Goal: Transaction & Acquisition: Purchase product/service

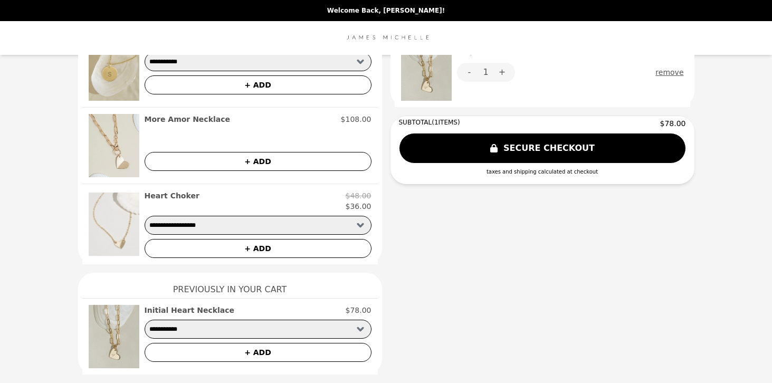
scroll to position [2, 0]
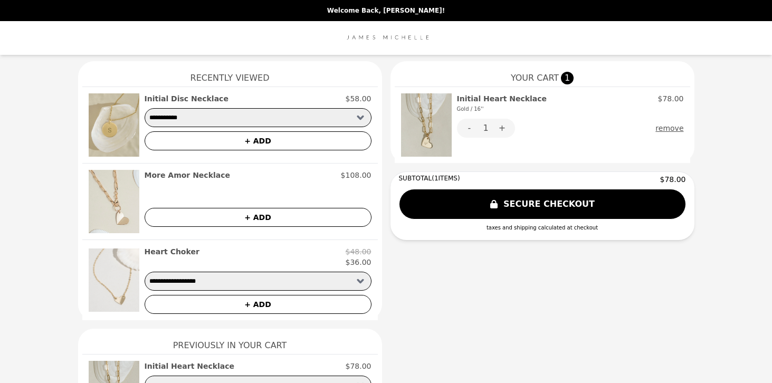
click at [115, 110] on img at bounding box center [114, 124] width 51 height 63
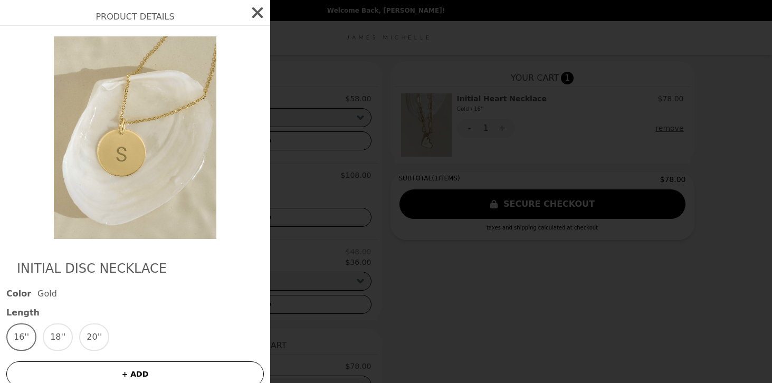
click at [249, 5] on icon "button" at bounding box center [257, 12] width 17 height 17
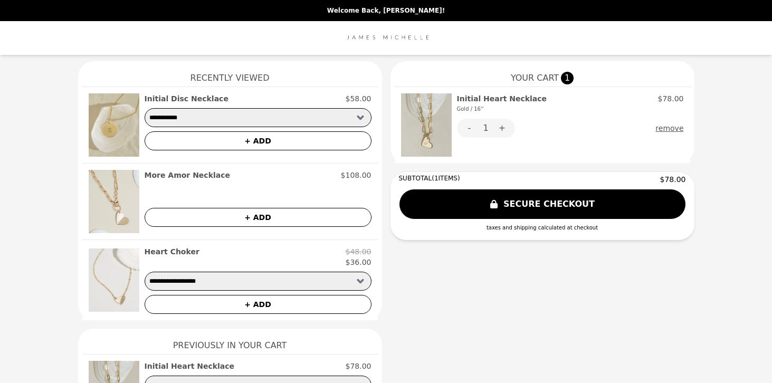
click at [108, 188] on img at bounding box center [114, 201] width 51 height 63
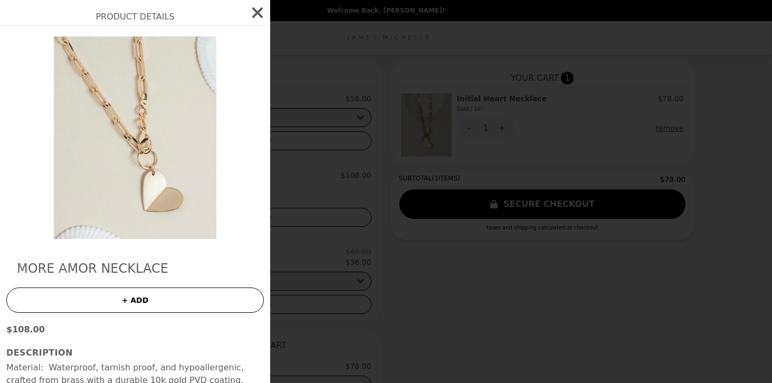
click at [249, 19] on icon "button" at bounding box center [257, 12] width 17 height 17
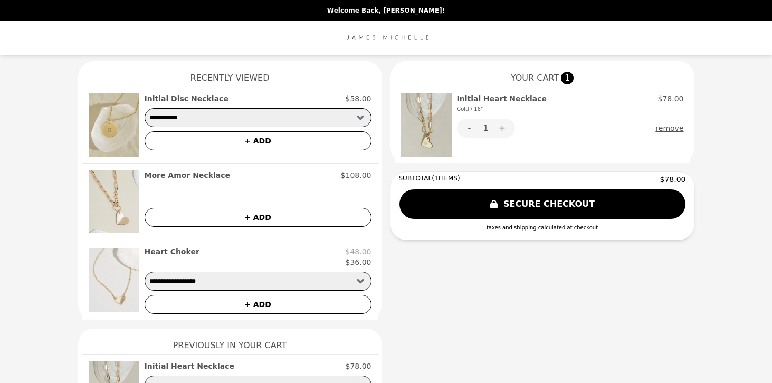
click at [425, 133] on img at bounding box center [426, 124] width 51 height 63
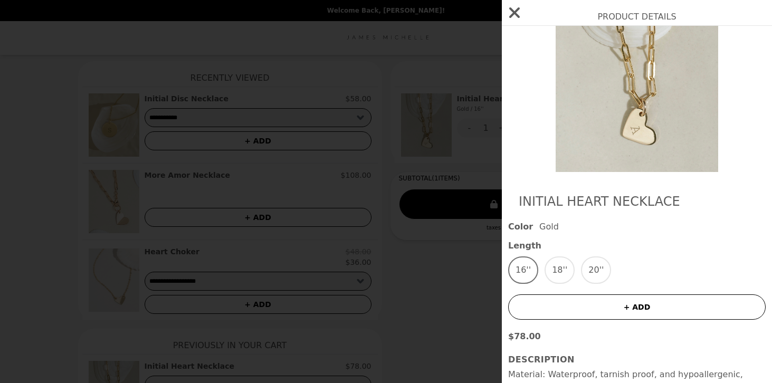
scroll to position [0, 0]
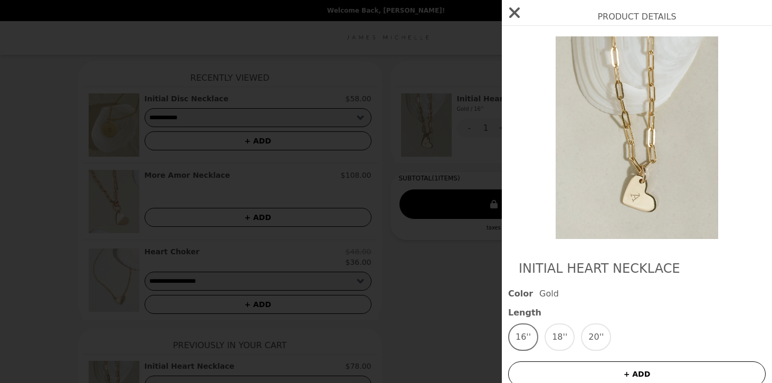
click at [516, 11] on icon "button" at bounding box center [514, 12] width 11 height 11
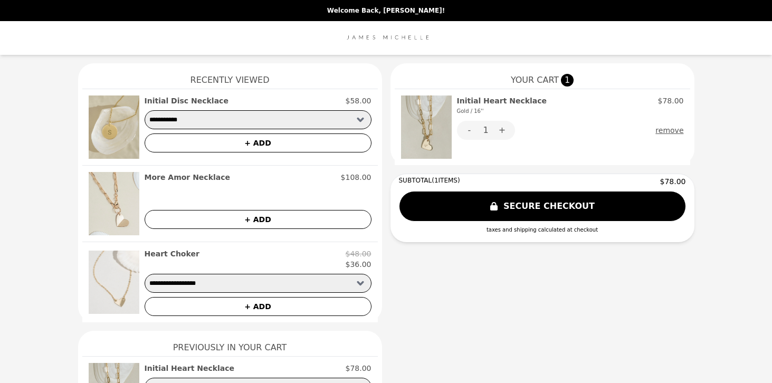
click at [397, 41] on img at bounding box center [386, 37] width 89 height 21
